Goal: Transaction & Acquisition: Subscribe to service/newsletter

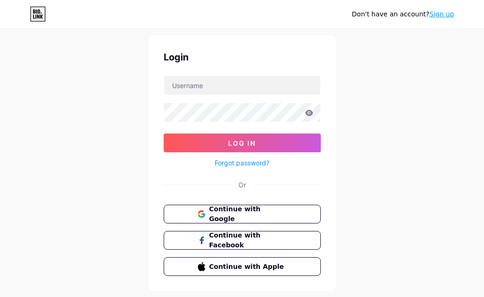
scroll to position [48, 0]
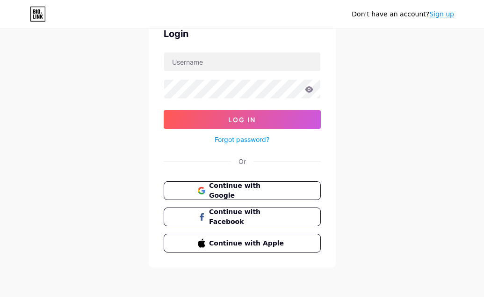
click at [440, 15] on link "Sign up" at bounding box center [441, 13] width 25 height 7
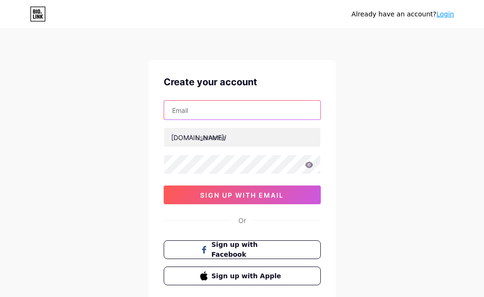
click at [193, 116] on input "text" at bounding box center [242, 110] width 156 height 19
paste input "[EMAIL_ADDRESS][DOMAIN_NAME]"
type input "[EMAIL_ADDRESS][DOMAIN_NAME]"
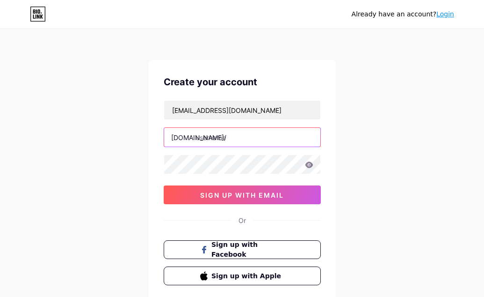
click at [266, 141] on input "text" at bounding box center [242, 137] width 156 height 19
paste input "ecostapler1"
type input "ecostapler1"
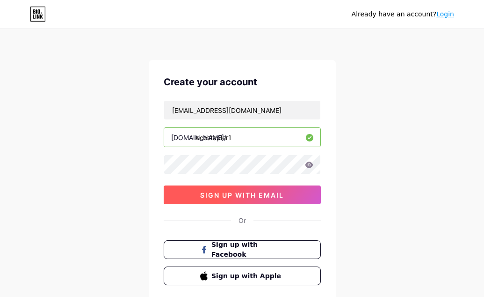
click at [224, 193] on span "sign up with email" at bounding box center [242, 195] width 84 height 8
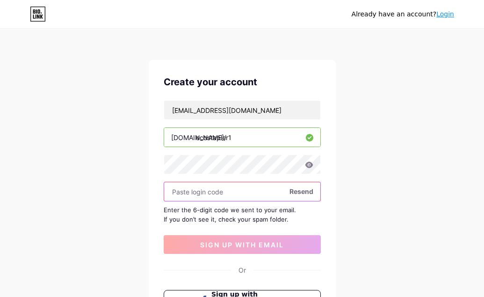
scroll to position [47, 0]
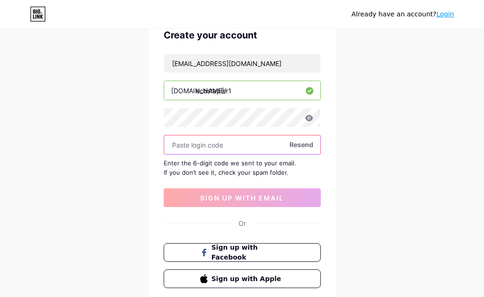
paste input "234645"
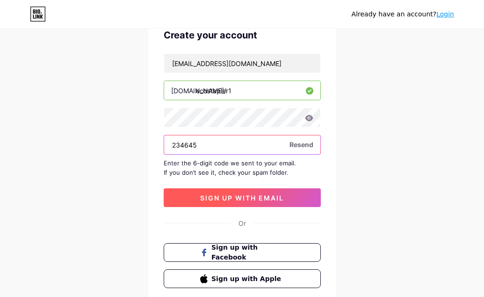
type input "234645"
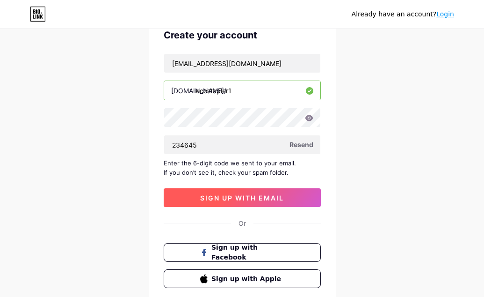
click at [240, 195] on span "sign up with email" at bounding box center [242, 198] width 84 height 8
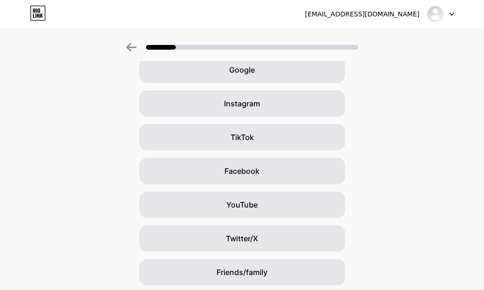
scroll to position [114, 0]
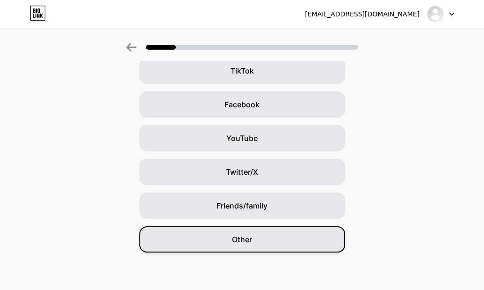
click at [268, 243] on div "Other" at bounding box center [242, 239] width 206 height 26
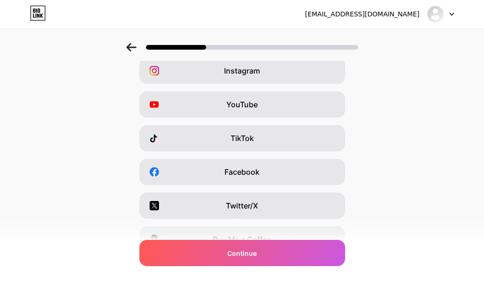
scroll to position [47, 0]
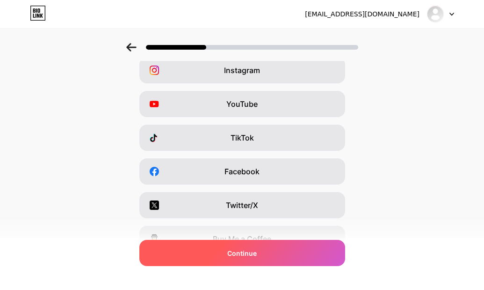
click at [269, 258] on div "Continue" at bounding box center [242, 253] width 206 height 26
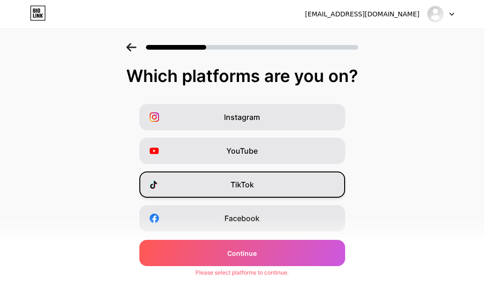
scroll to position [160, 0]
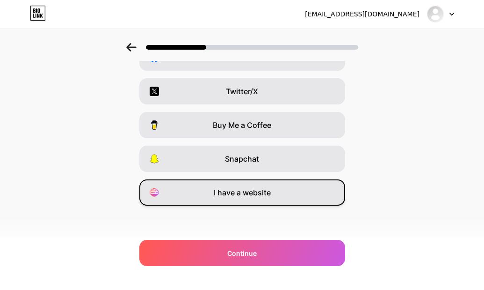
click at [265, 204] on div "I have a website" at bounding box center [242, 192] width 206 height 26
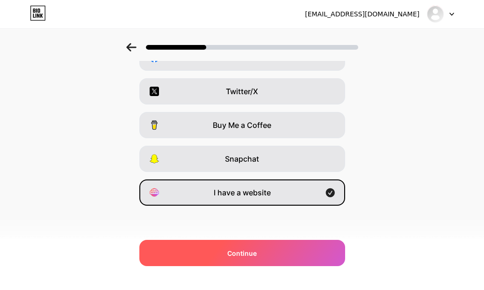
click at [262, 253] on div "Continue" at bounding box center [242, 253] width 206 height 26
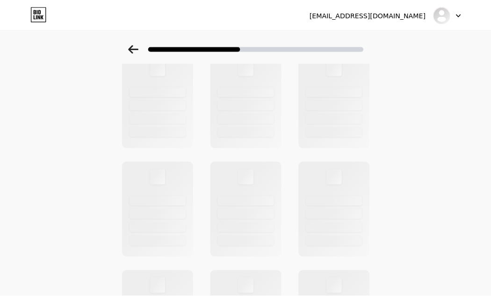
scroll to position [0, 0]
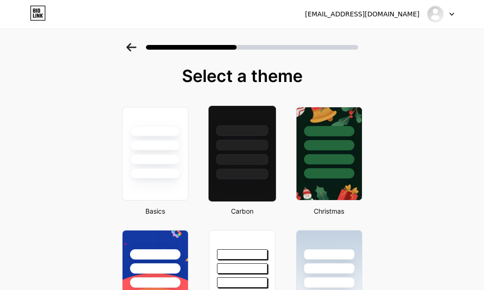
click at [257, 146] on div at bounding box center [242, 144] width 52 height 11
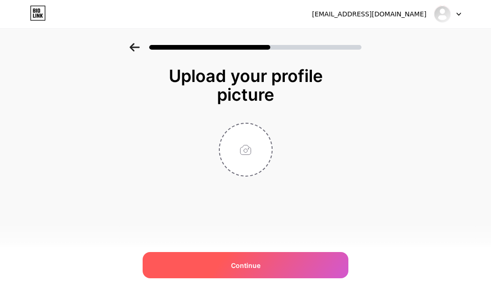
click at [254, 256] on div "Continue" at bounding box center [246, 265] width 206 height 26
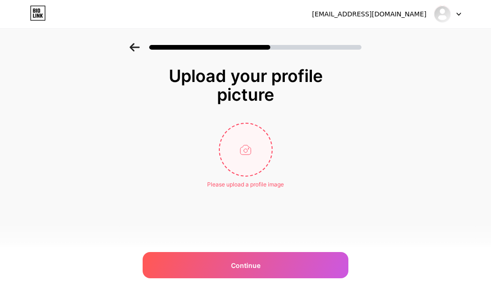
click at [251, 160] on input "file" at bounding box center [246, 149] width 52 height 52
type input "C:\fakepath\wallpaper.jpg"
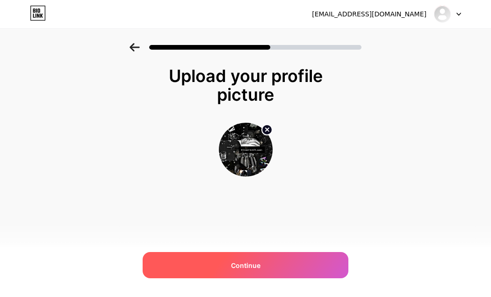
click at [300, 266] on div "Continue" at bounding box center [246, 265] width 206 height 26
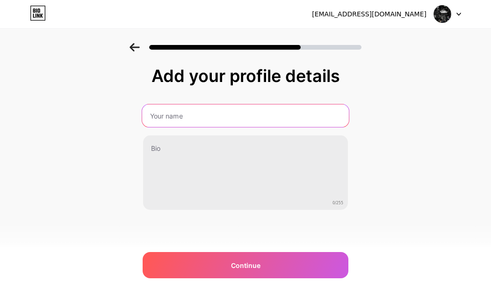
click at [174, 107] on input "text" at bounding box center [245, 115] width 207 height 22
paste input "ECO STAPLER"
type input "ECO STAPLER"
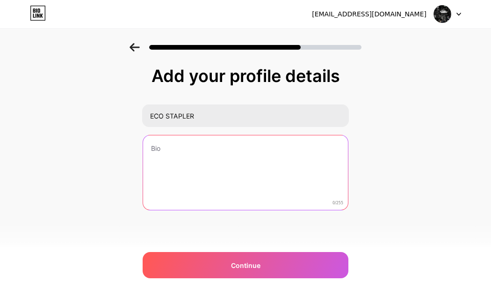
click at [153, 146] on textarea at bounding box center [245, 172] width 205 height 75
click at [210, 181] on textarea at bounding box center [245, 172] width 205 height 75
paste textarea "Business Name: ECO STAPLER | Address: [PERSON_NAME][STREET_ADDRESS] | Phone: 04…"
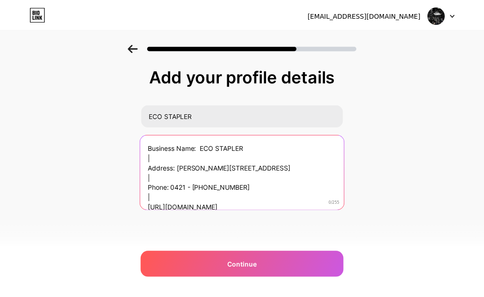
scroll to position [0, 0]
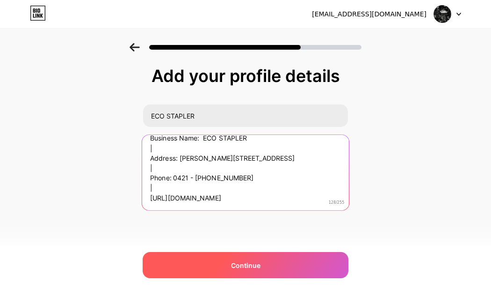
type textarea "Business Name: ECO STAPLER | Address: [PERSON_NAME][STREET_ADDRESS] | Phone: 04…"
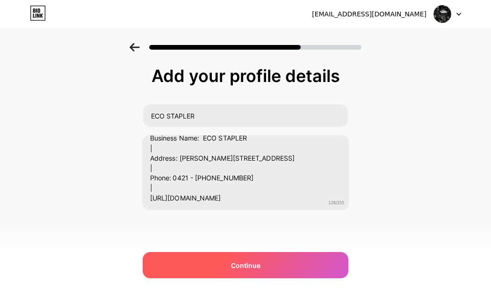
click at [265, 259] on div "Continue" at bounding box center [246, 265] width 206 height 26
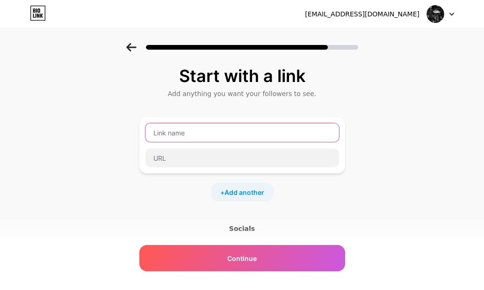
click at [189, 133] on input "text" at bounding box center [242, 132] width 194 height 19
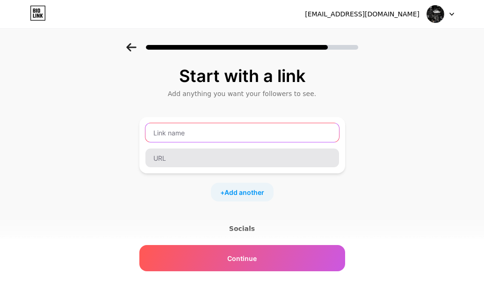
paste input "[URL][DOMAIN_NAME]"
type input "[URL][DOMAIN_NAME]"
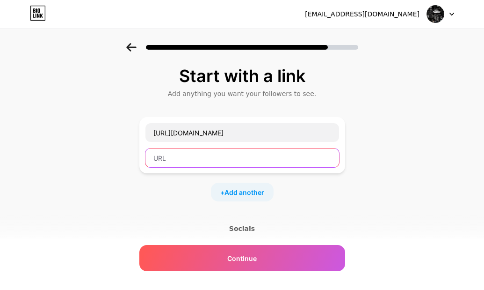
click at [167, 156] on input "text" at bounding box center [242, 157] width 194 height 19
paste input "[URL][DOMAIN_NAME]"
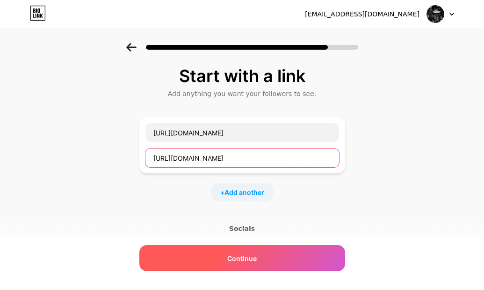
type input "[URL][DOMAIN_NAME]"
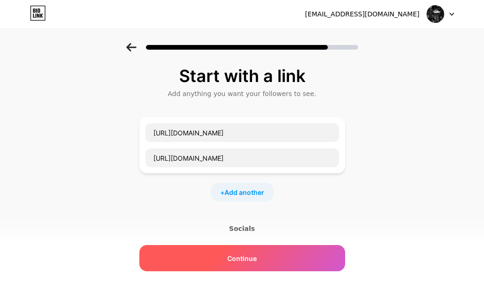
click at [270, 264] on div "Continue" at bounding box center [242, 258] width 206 height 26
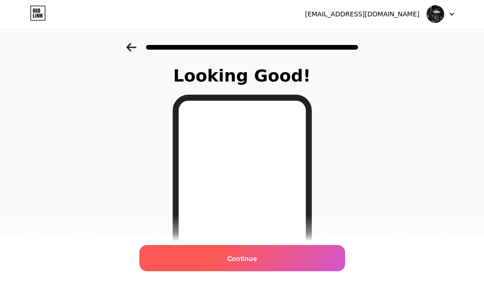
click at [271, 257] on div "Continue" at bounding box center [242, 258] width 206 height 26
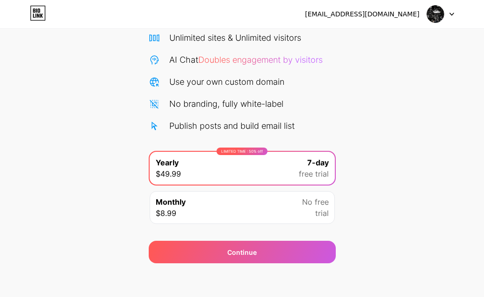
scroll to position [80, 0]
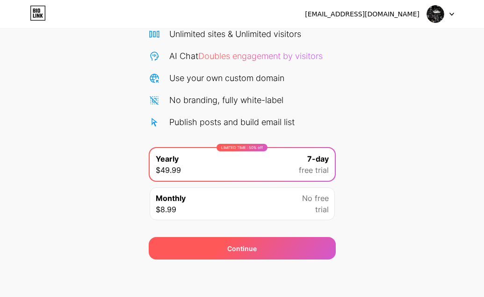
click at [308, 247] on div "Continue" at bounding box center [242, 248] width 187 height 22
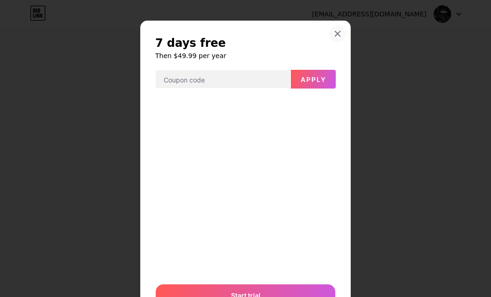
click at [339, 36] on div at bounding box center [337, 33] width 17 height 17
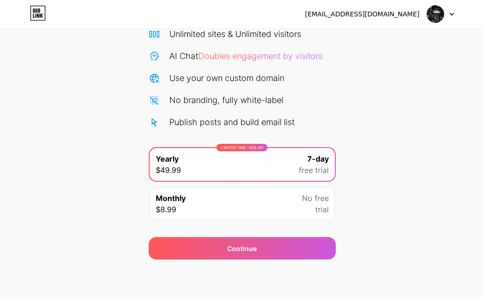
click at [430, 17] on img at bounding box center [436, 14] width 18 height 18
click at [357, 131] on div "Start your 7 day free trial Cancel anytime. We will send you an email 2 days be…" at bounding box center [242, 111] width 484 height 296
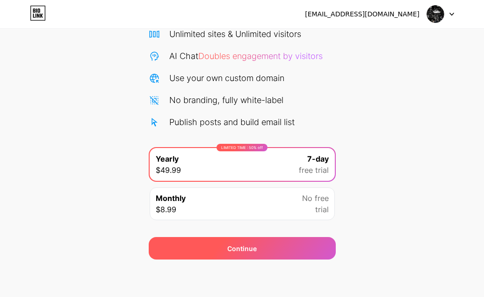
click at [277, 248] on div "Continue" at bounding box center [242, 248] width 187 height 22
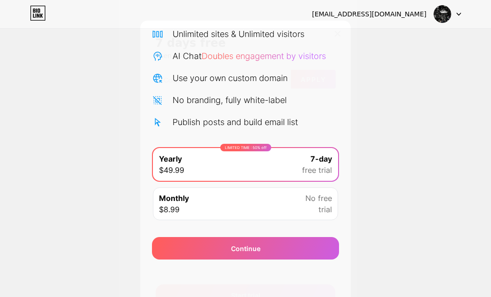
click at [329, 34] on div at bounding box center [337, 33] width 17 height 17
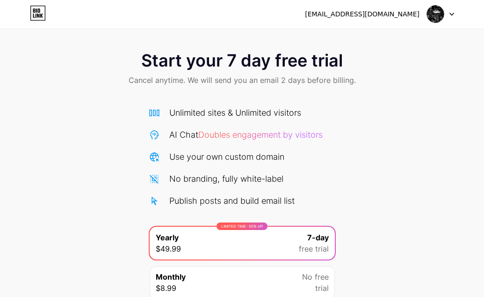
scroll to position [0, 0]
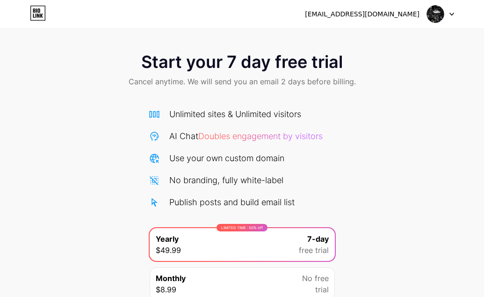
click at [388, 16] on div "[EMAIL_ADDRESS][DOMAIN_NAME]" at bounding box center [362, 14] width 115 height 10
click at [27, 15] on div "[EMAIL_ADDRESS][DOMAIN_NAME] Logout" at bounding box center [242, 14] width 484 height 17
